Goal: Information Seeking & Learning: Check status

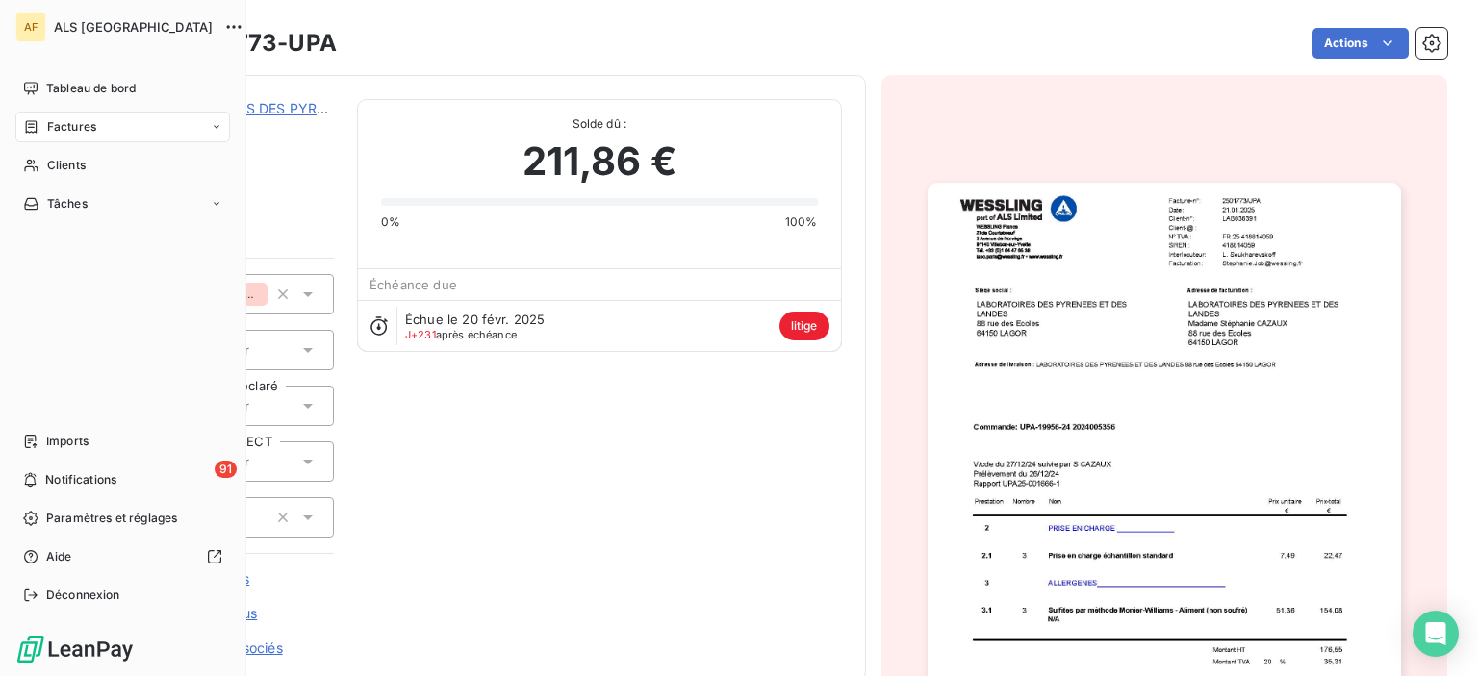
click at [47, 126] on span "Factures" at bounding box center [71, 126] width 49 height 17
click at [36, 161] on icon at bounding box center [31, 165] width 16 height 15
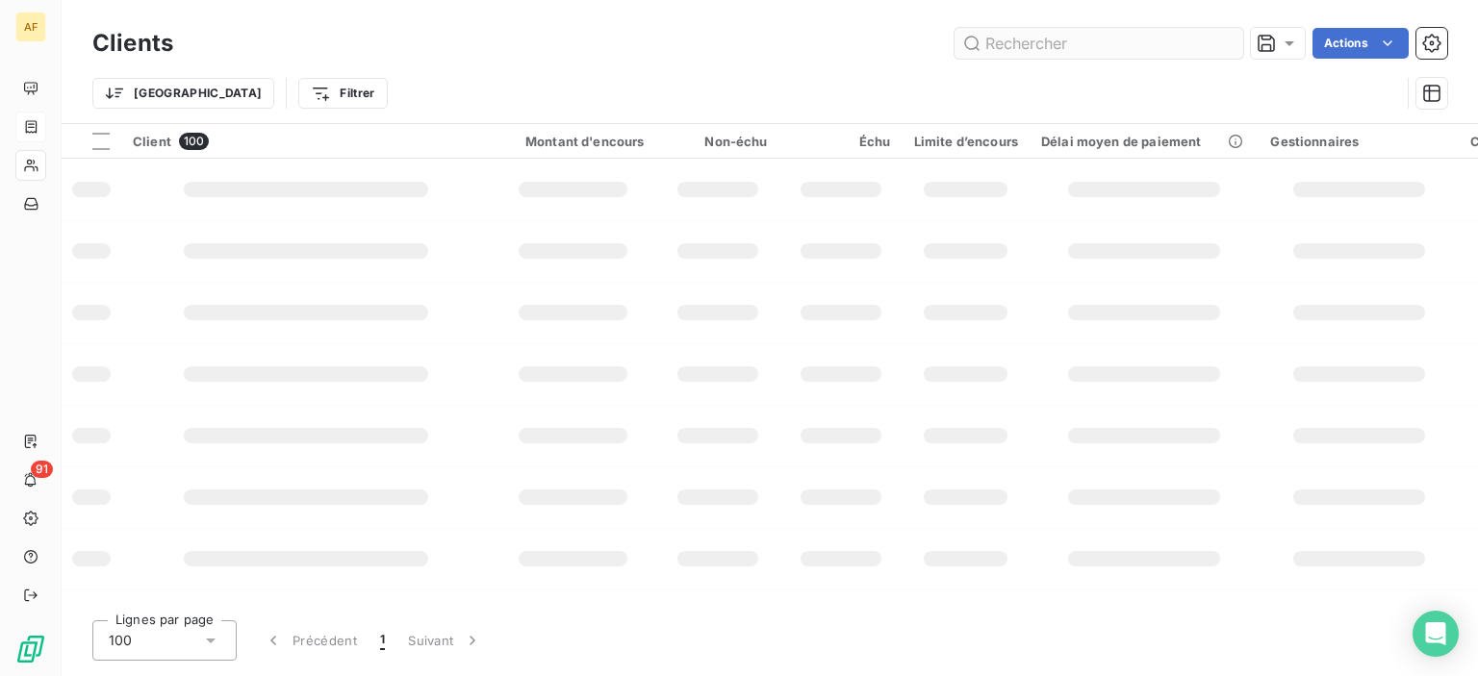
click at [1047, 41] on input "text" at bounding box center [1098, 43] width 289 height 31
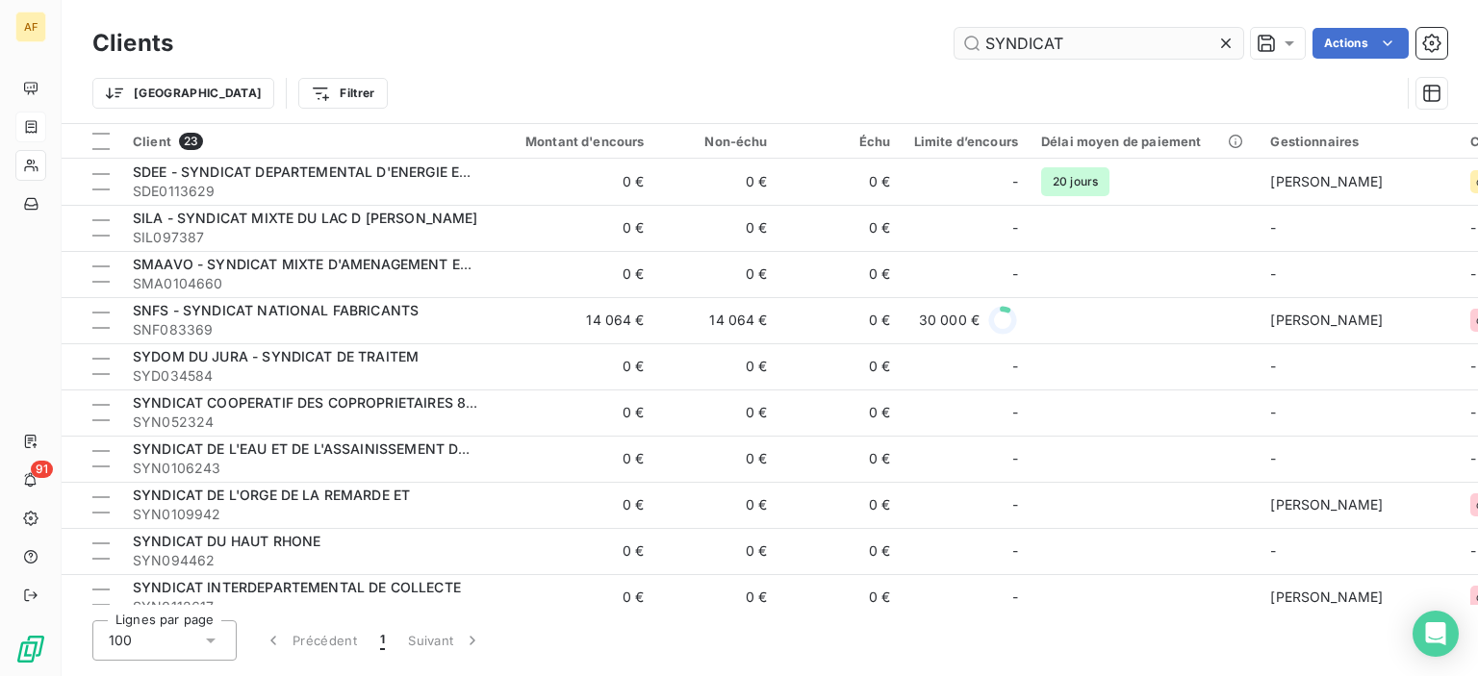
type input "SYNDICAT"
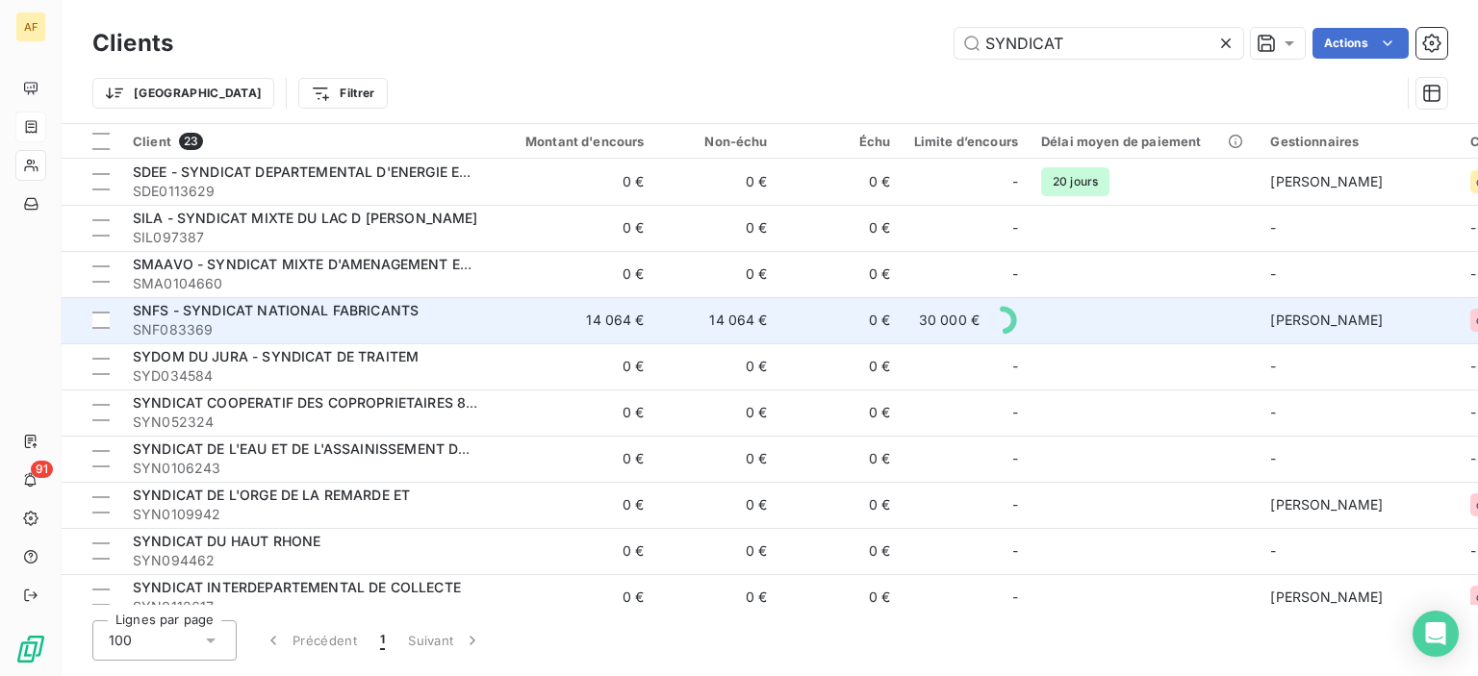
click at [617, 316] on td "14 064 €" at bounding box center [573, 320] width 165 height 46
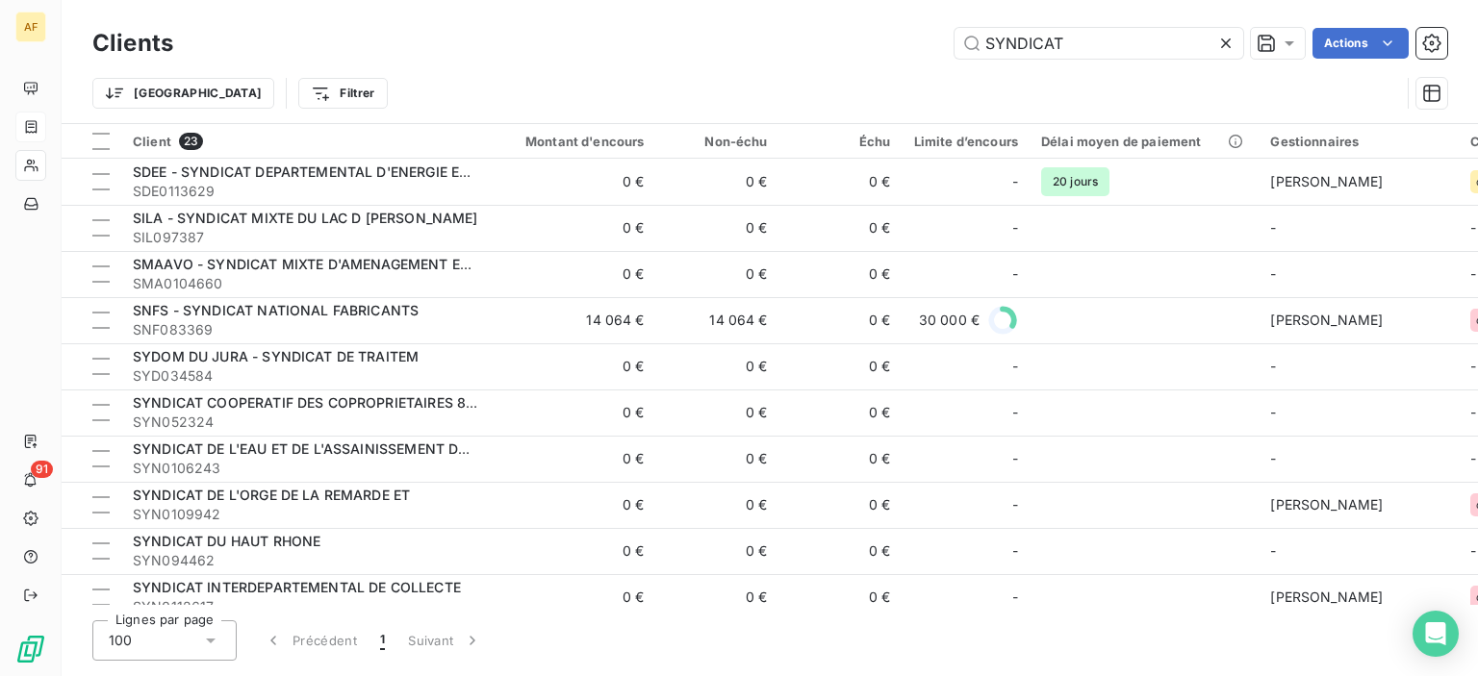
click at [1128, 64] on div "Trier Filtrer" at bounding box center [769, 93] width 1354 height 60
click at [1217, 50] on icon at bounding box center [1225, 43] width 19 height 19
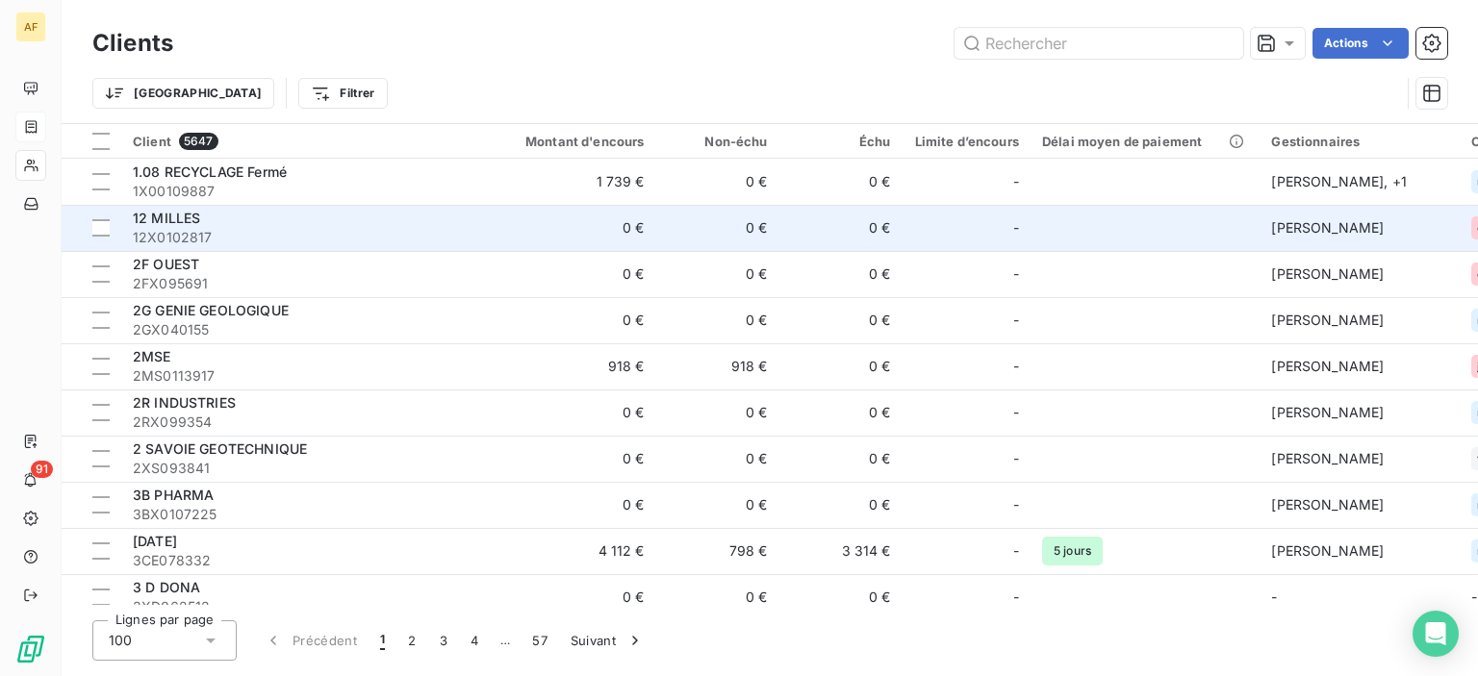
click at [256, 209] on div "12 MILLES" at bounding box center [306, 218] width 346 height 19
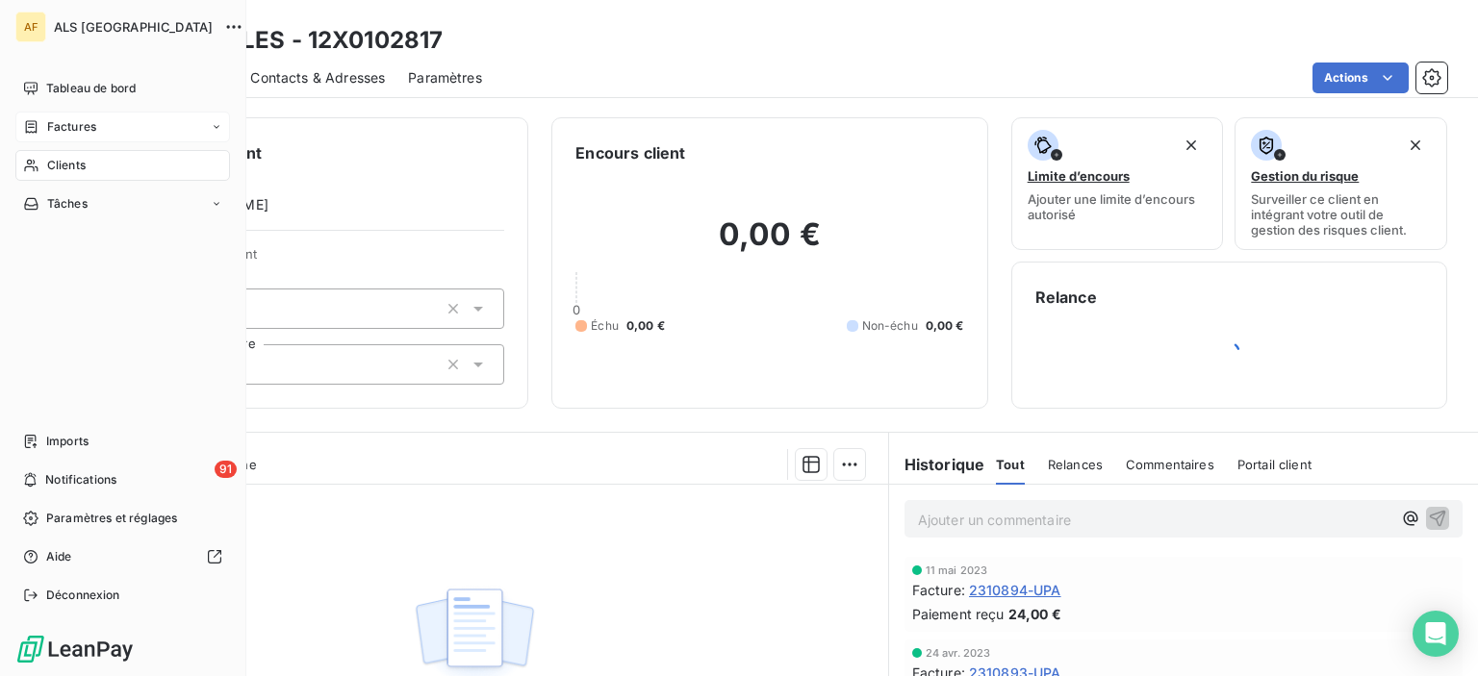
click at [55, 127] on span "Factures" at bounding box center [71, 126] width 49 height 17
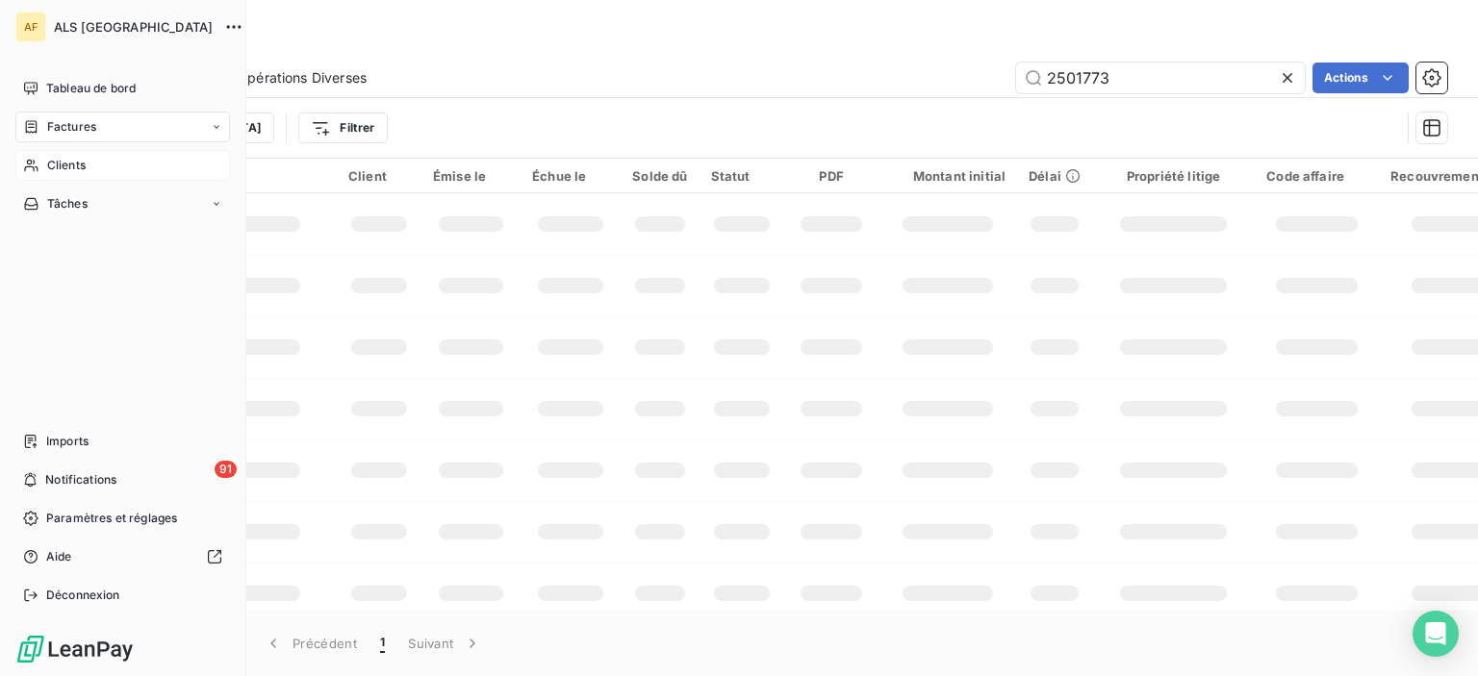
click at [49, 165] on span "Clients" at bounding box center [66, 165] width 38 height 17
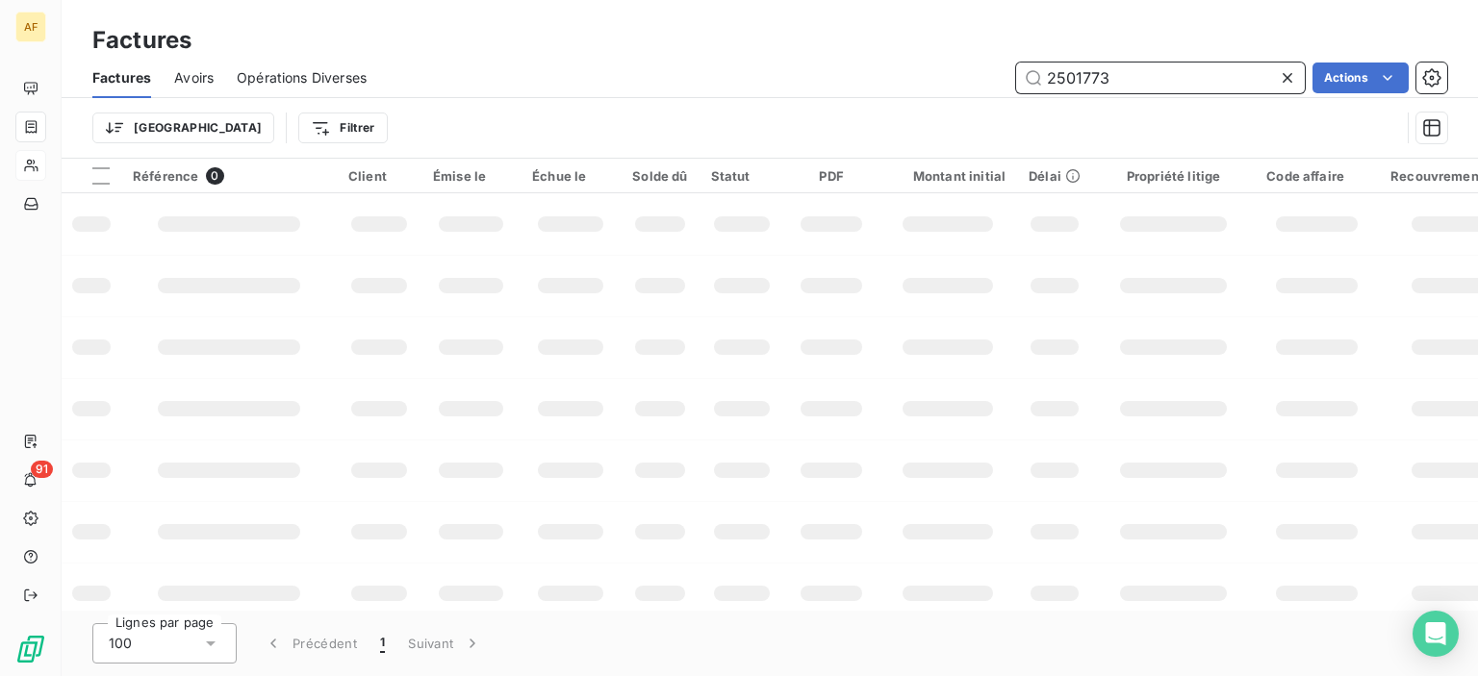
click at [1124, 88] on input "2501773" at bounding box center [1160, 78] width 289 height 31
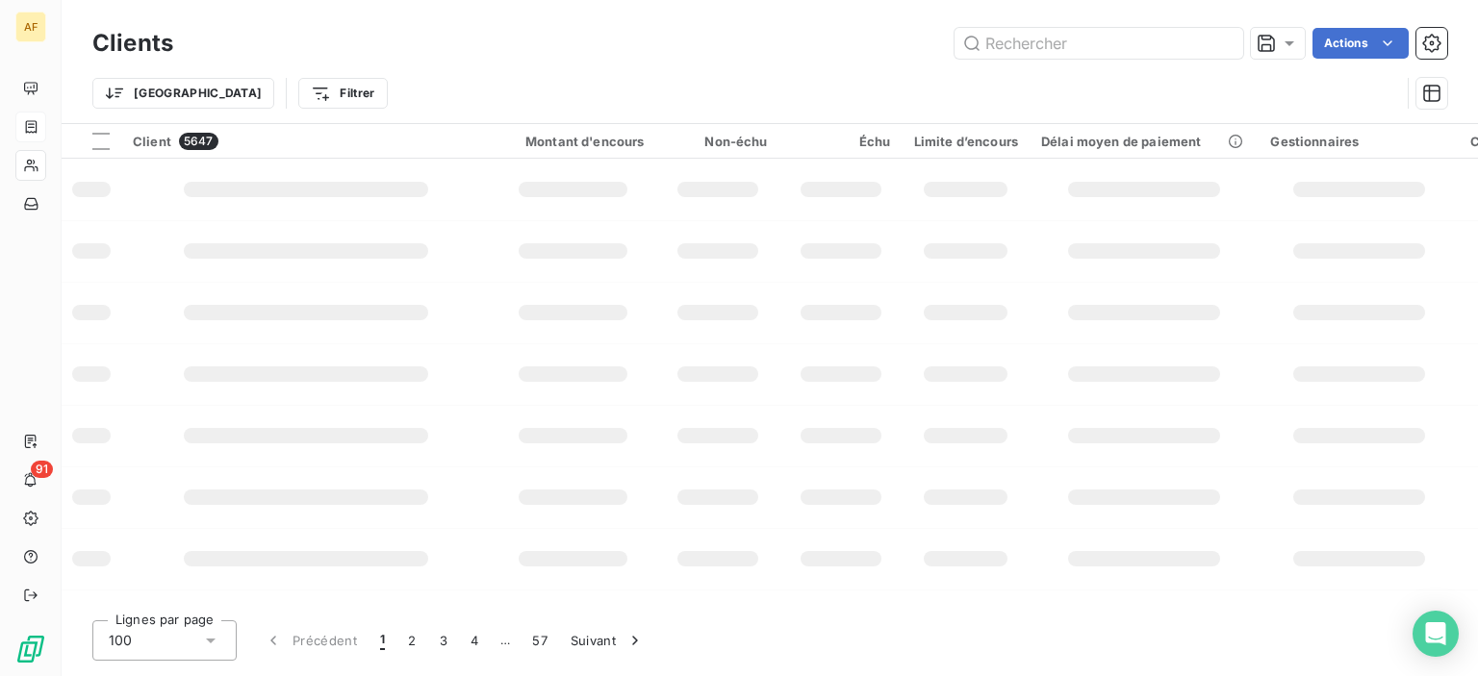
click at [1295, 75] on div "Trier Filtrer" at bounding box center [745, 93] width 1307 height 37
